Goal: Navigation & Orientation: Find specific page/section

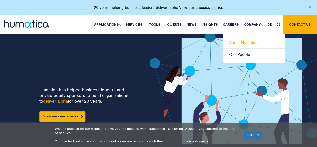
click at [242, 40] on link "About Humatica" at bounding box center [254, 43] width 62 height 12
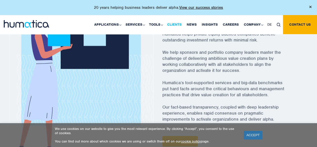
scroll to position [125, 0]
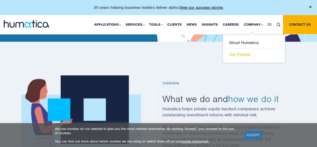
click at [249, 52] on link "Our People" at bounding box center [254, 55] width 62 height 12
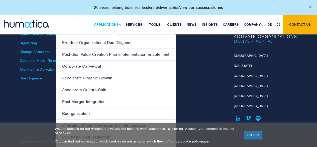
scroll to position [760, 0]
